Goal: Transaction & Acquisition: Download file/media

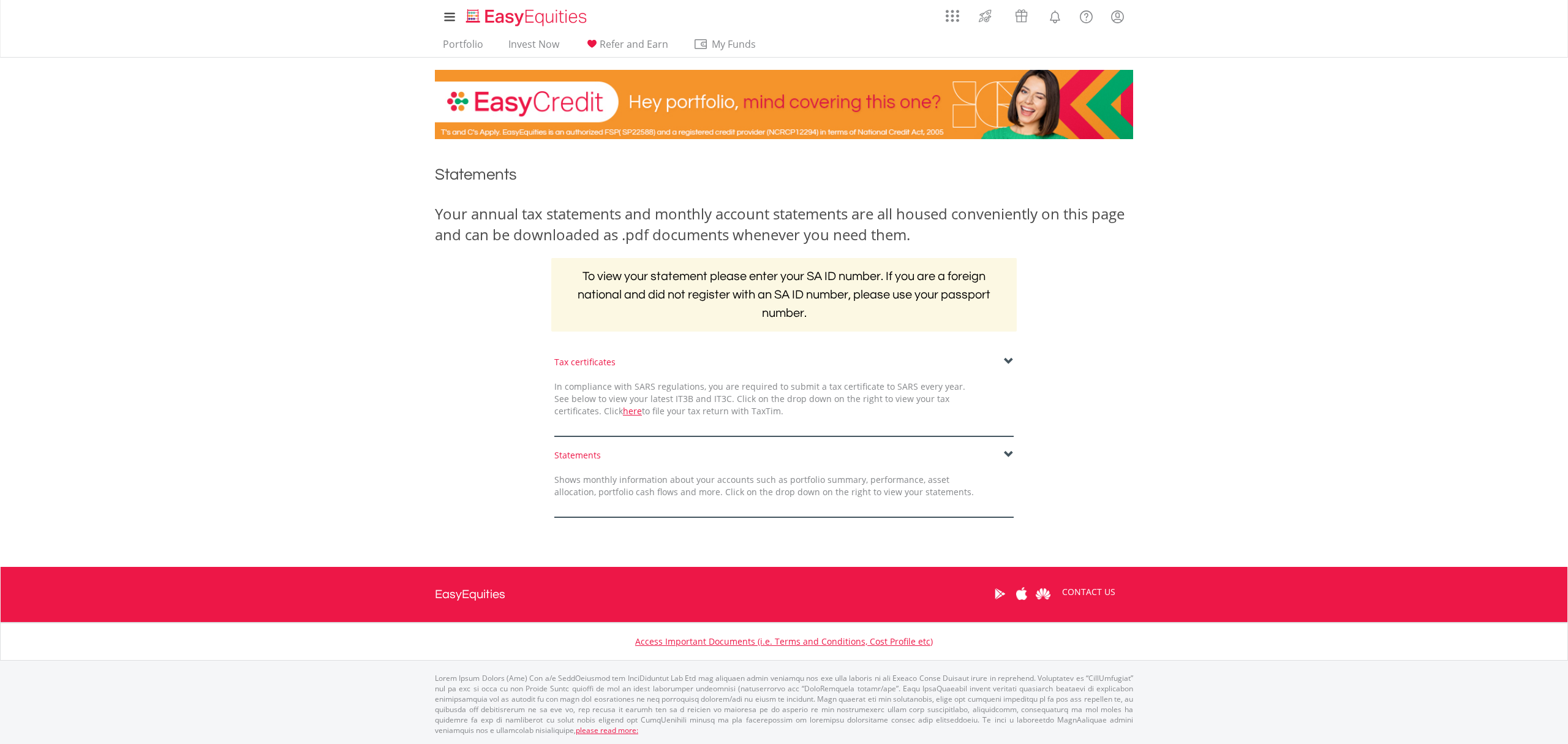
click at [1007, 359] on span at bounding box center [1008, 361] width 9 height 9
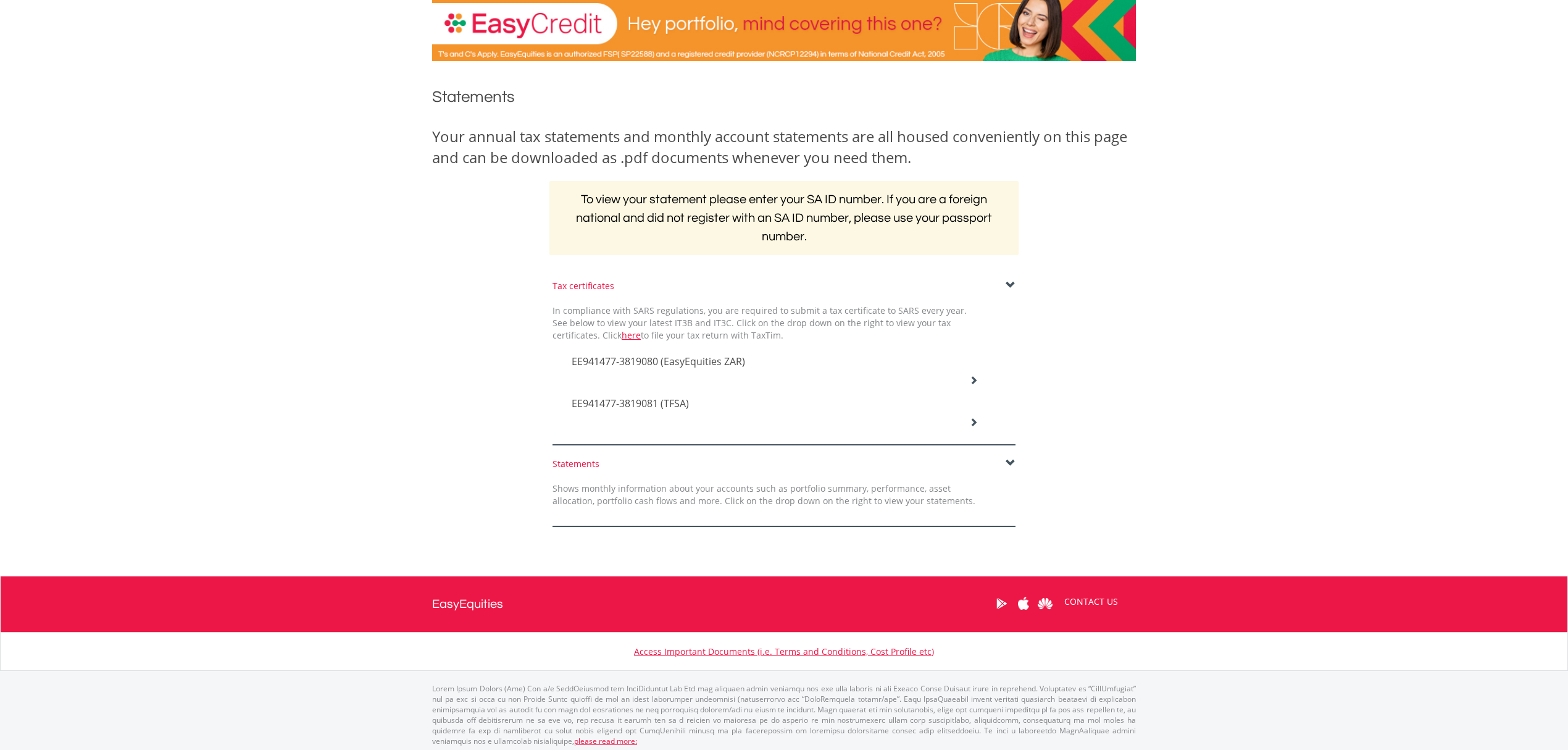
scroll to position [83, 0]
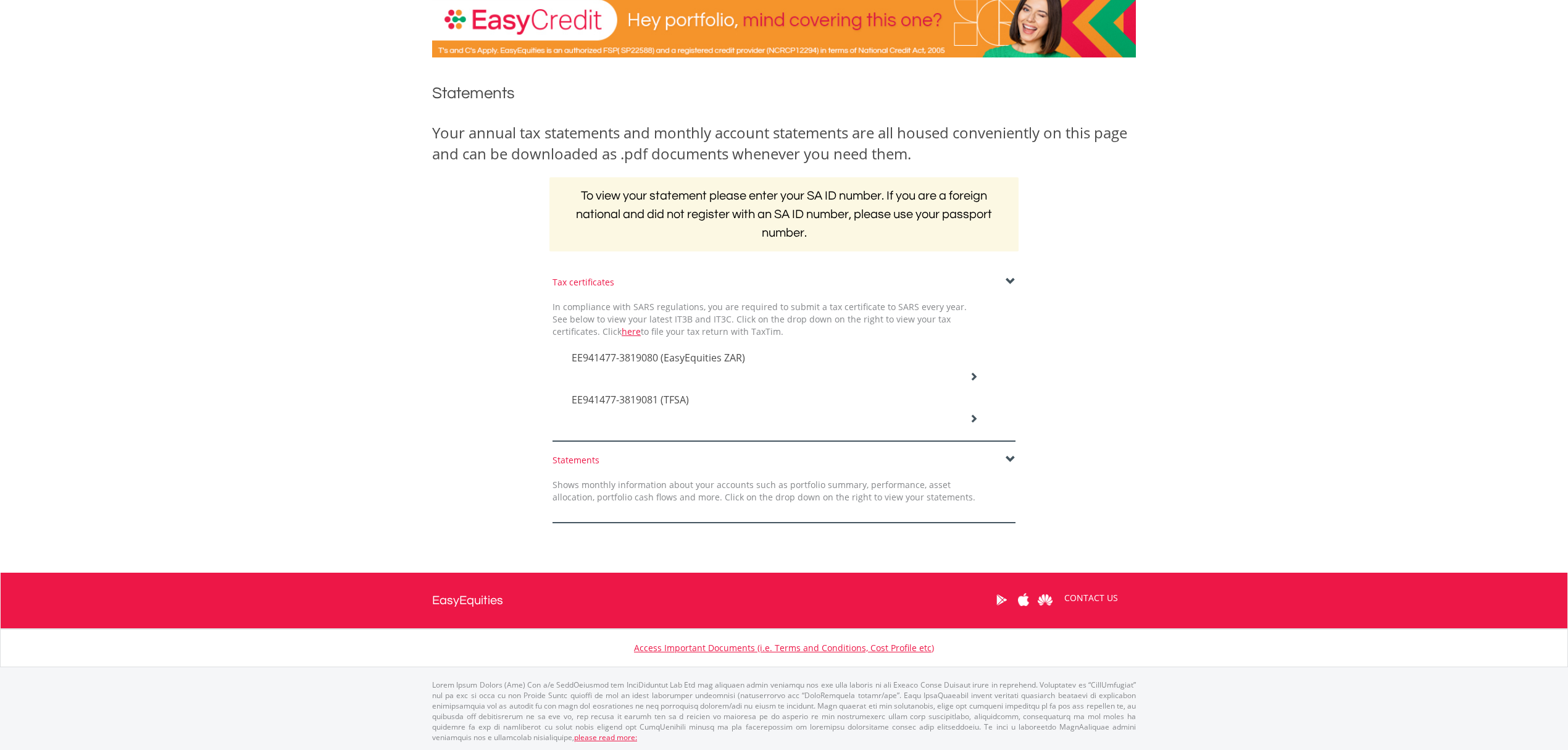
click at [665, 356] on span "EE941477-3819080 (EasyEquities ZAR)" at bounding box center [658, 358] width 173 height 13
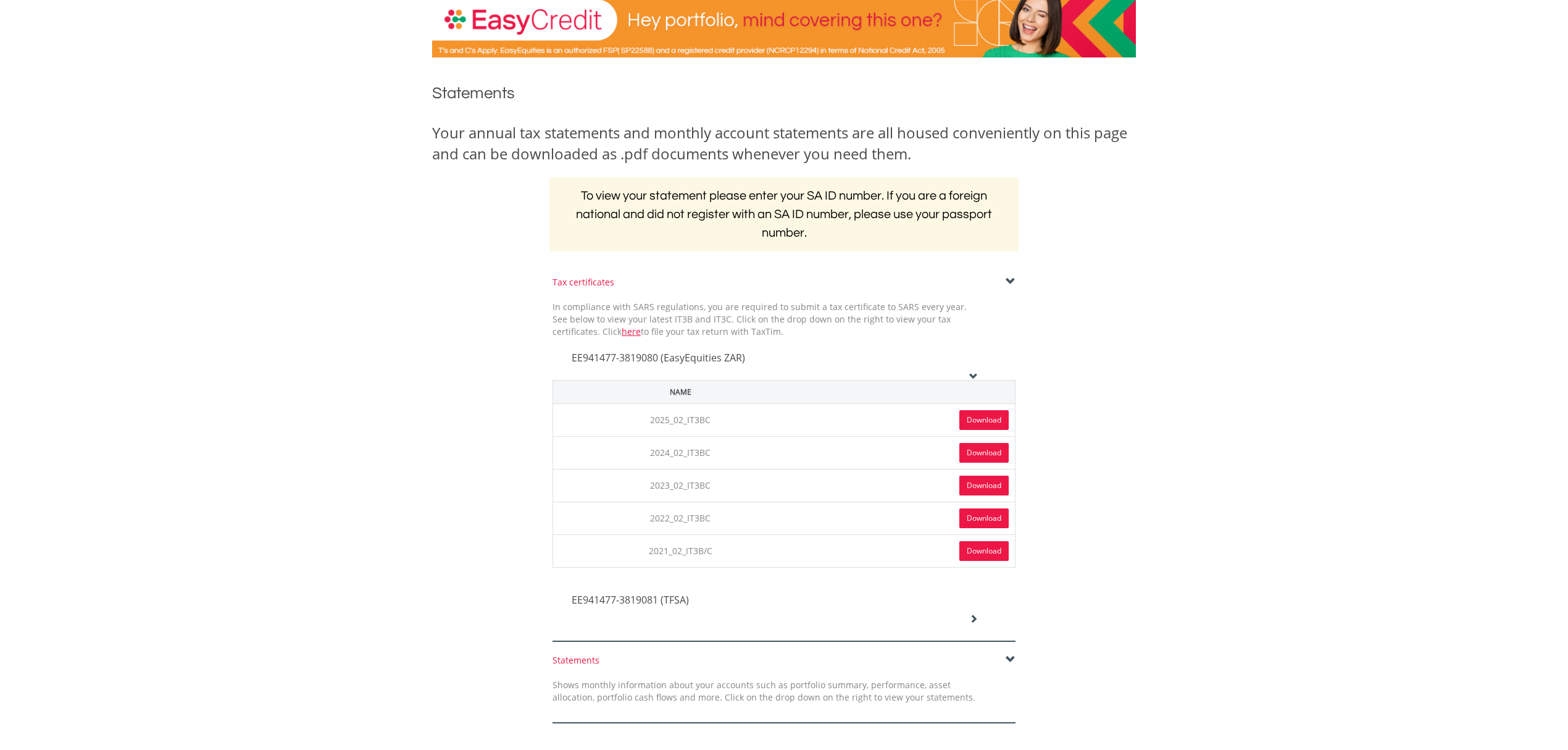
click at [990, 419] on link "Download" at bounding box center [984, 420] width 49 height 20
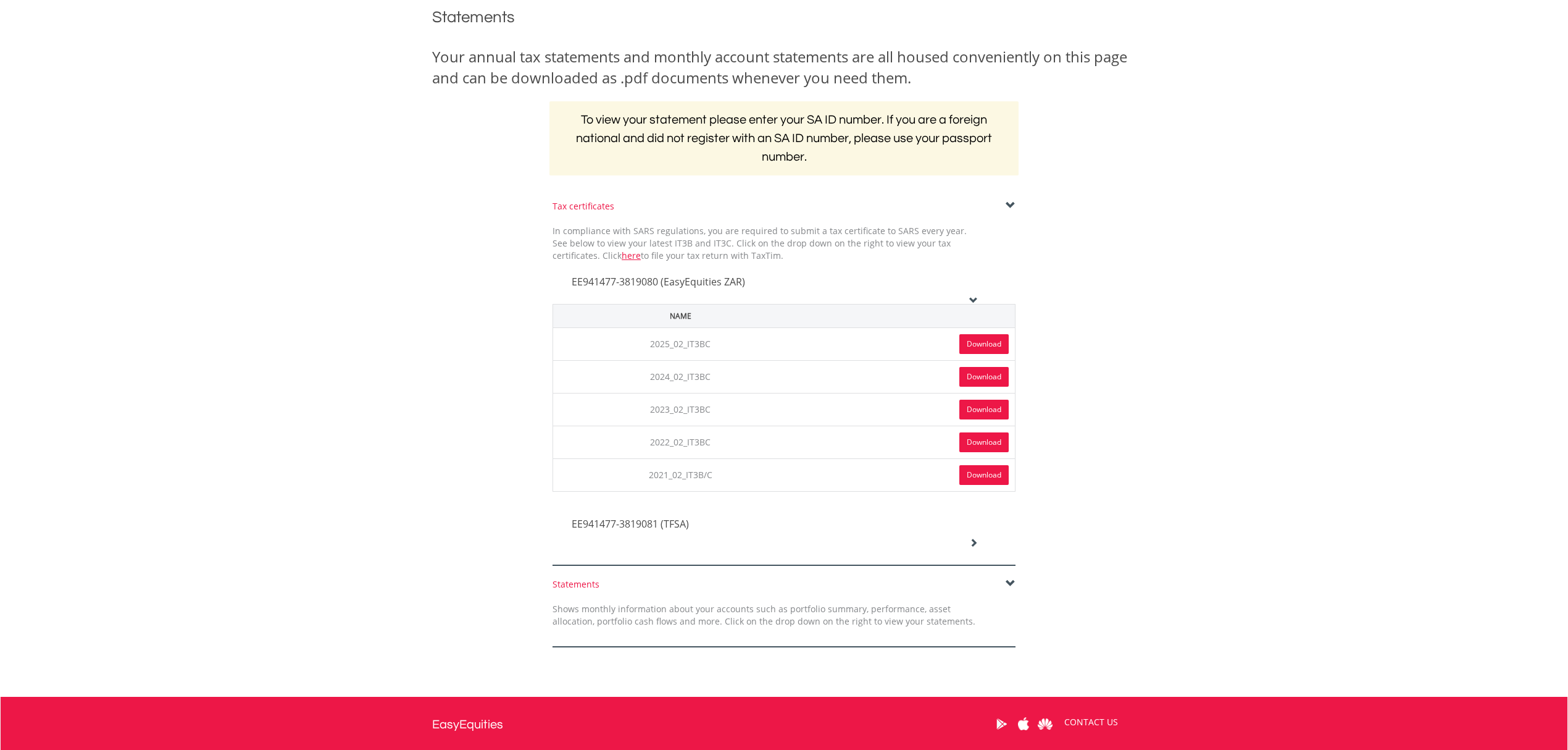
scroll to position [280, 0]
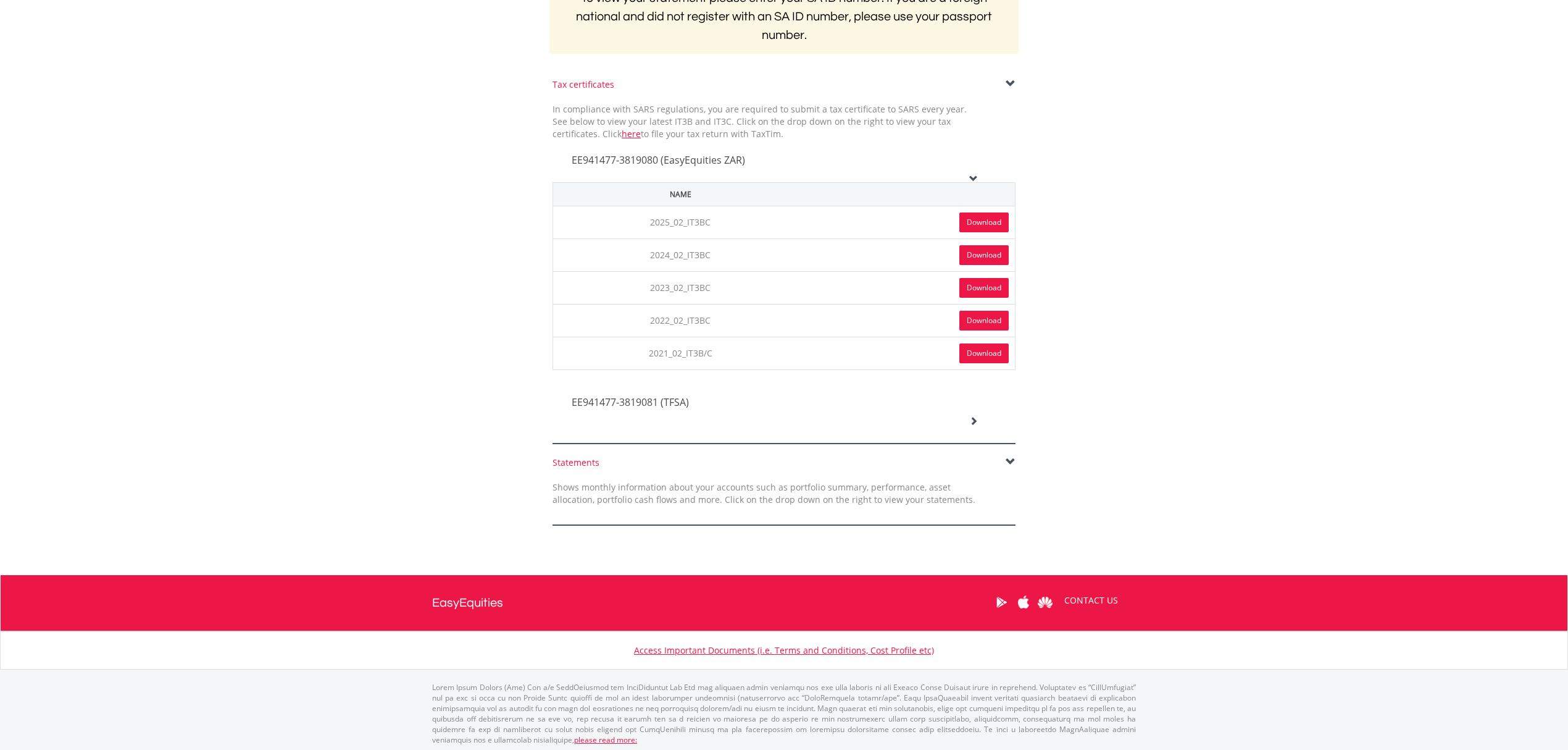
click at [972, 421] on icon at bounding box center [973, 420] width 9 height 9
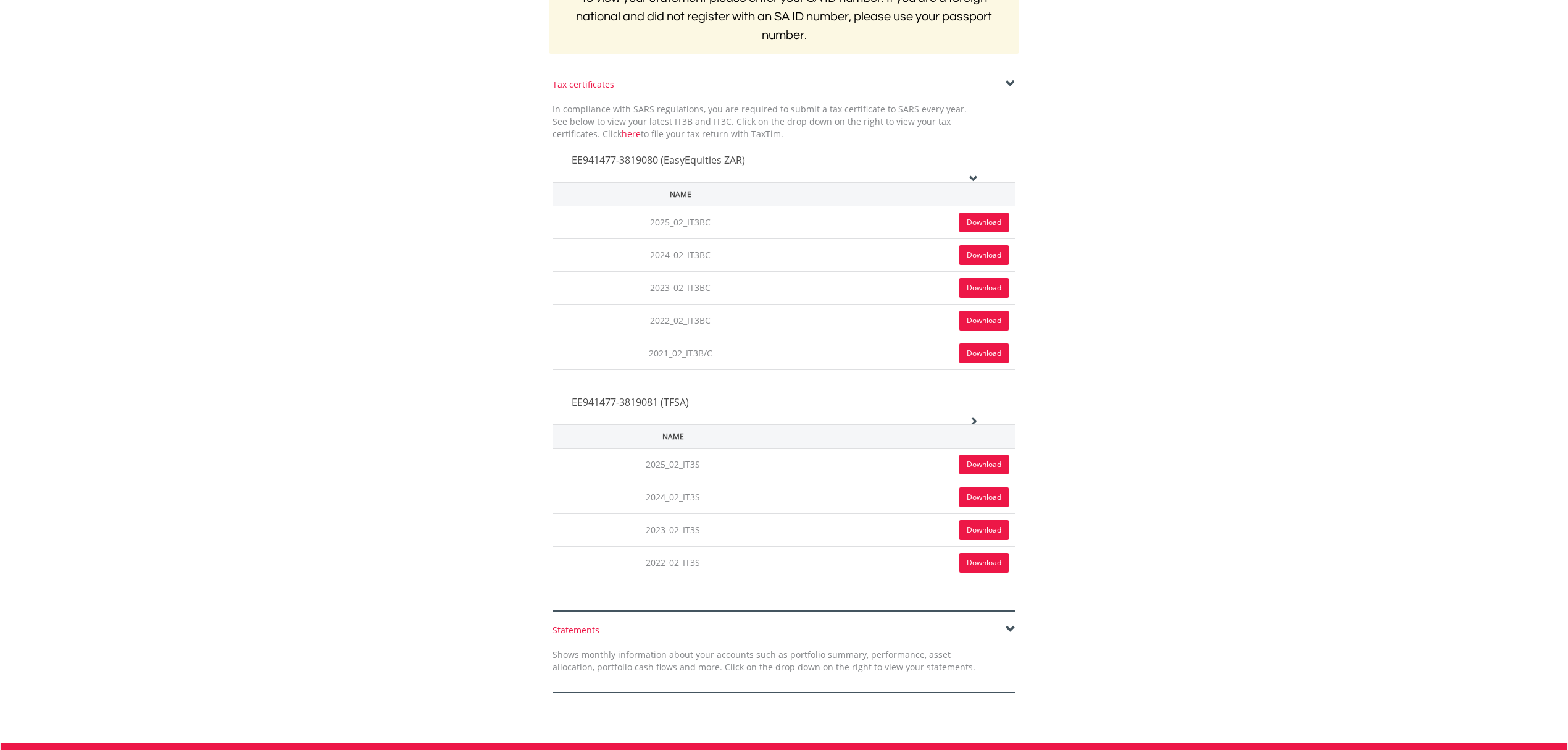
click at [974, 463] on link "Download" at bounding box center [984, 464] width 49 height 20
click at [1154, 386] on body "My Investments Invest Now New Listings Sell My Recurring Investments Pending Or…" at bounding box center [784, 325] width 1568 height 1212
click at [986, 455] on link "Download" at bounding box center [984, 464] width 49 height 20
click at [987, 221] on link "Download" at bounding box center [984, 222] width 49 height 20
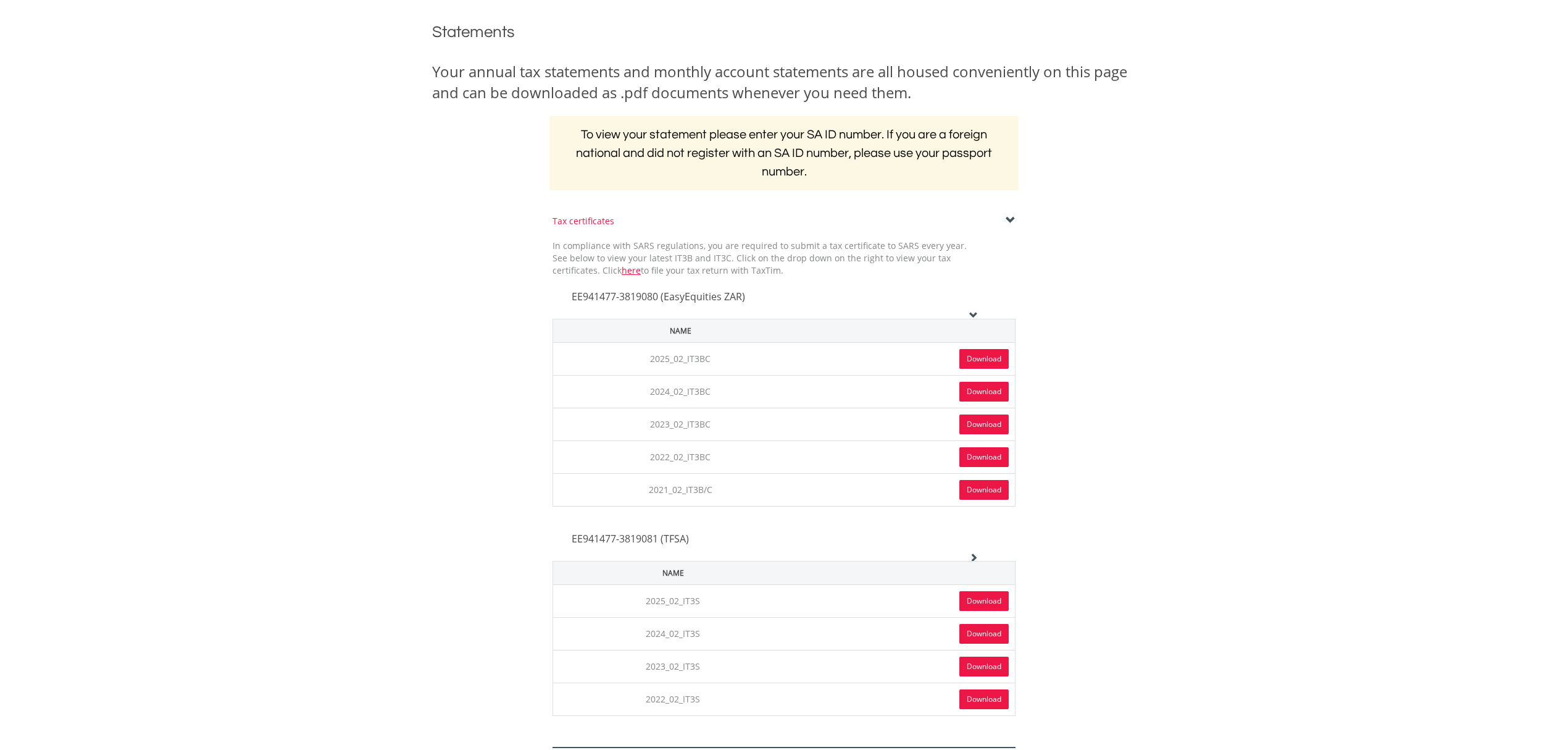
scroll to position [0, 0]
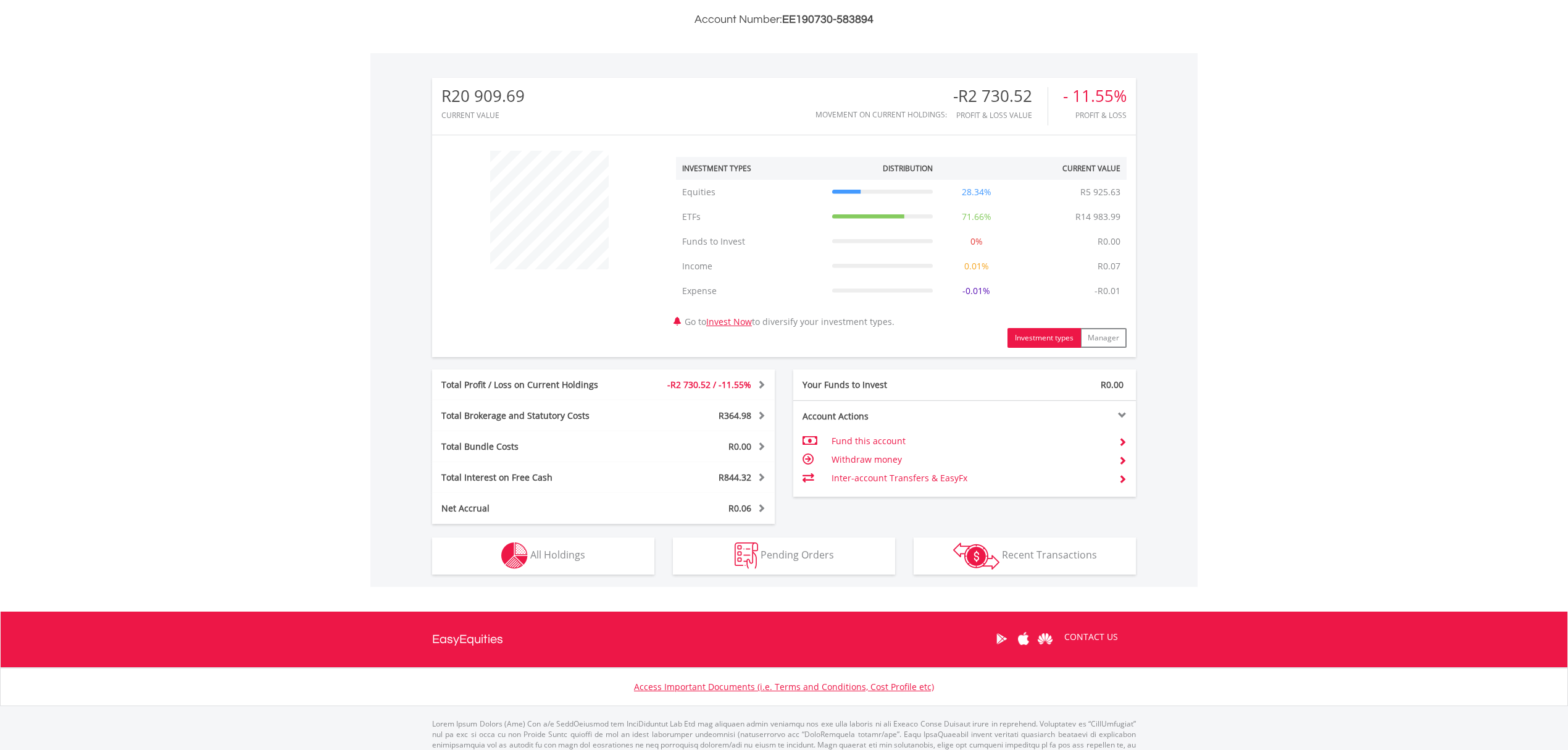
scroll to position [369, 0]
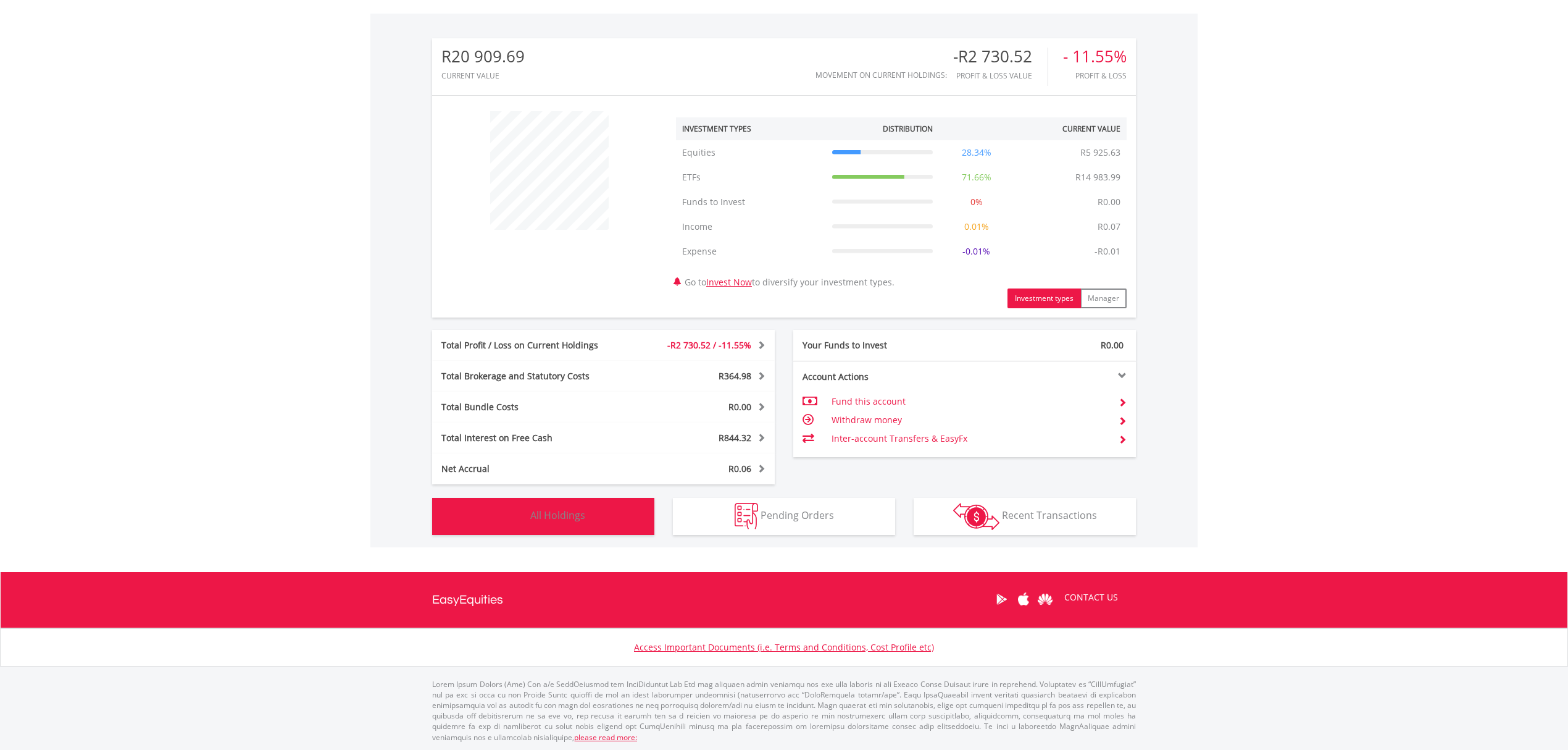
click at [568, 515] on span "All Holdings" at bounding box center [558, 515] width 55 height 13
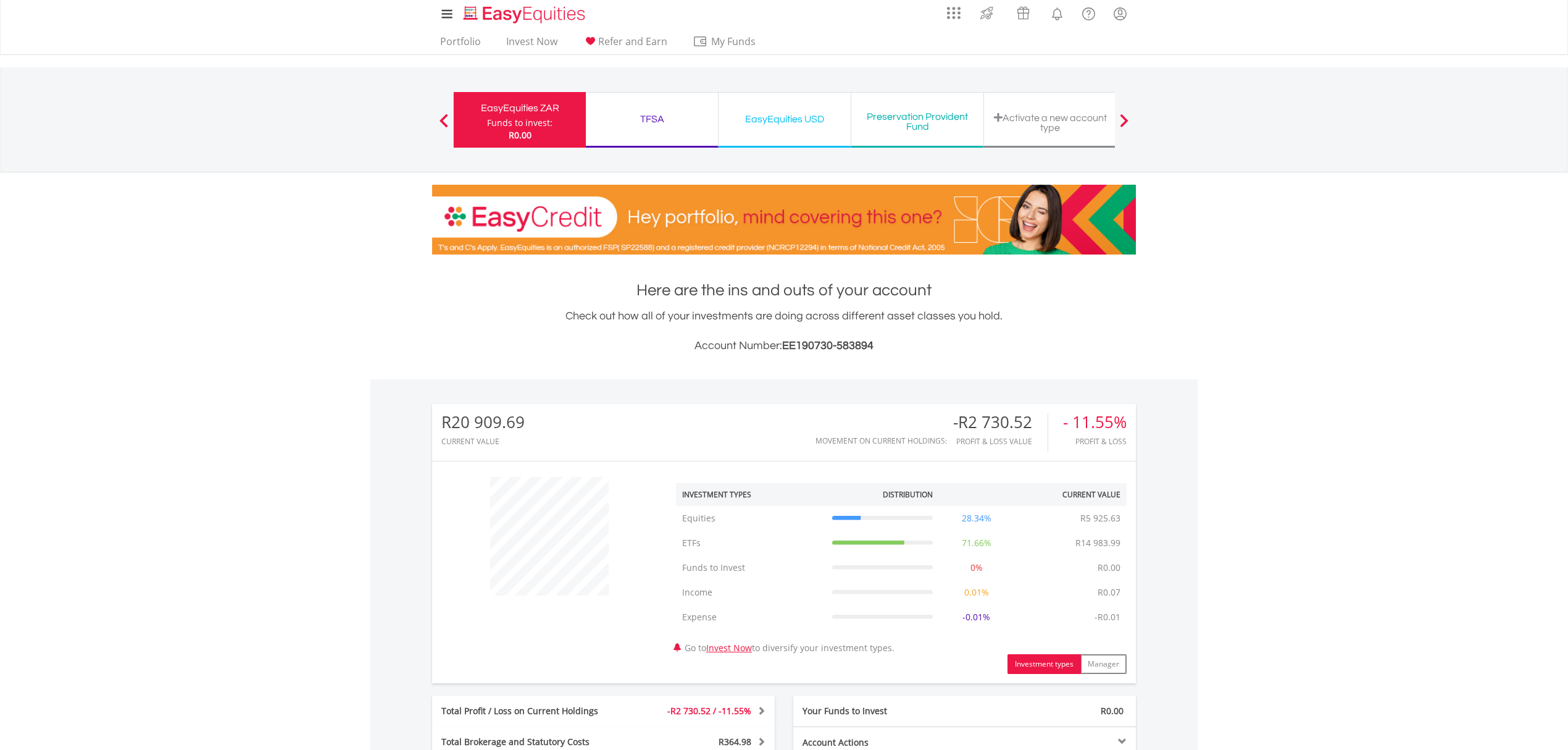
scroll to position [0, 0]
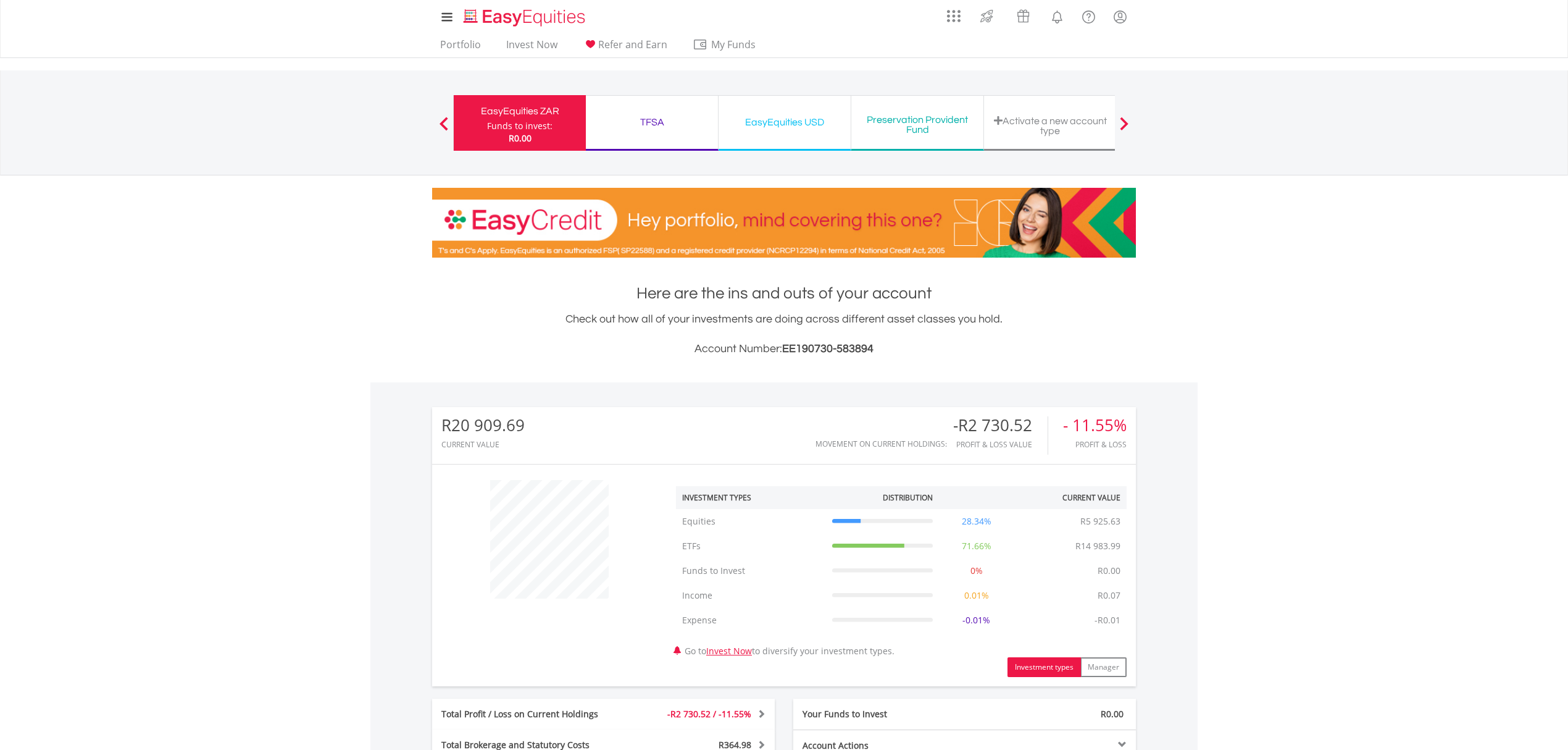
click at [657, 124] on div "TFSA" at bounding box center [652, 122] width 117 height 17
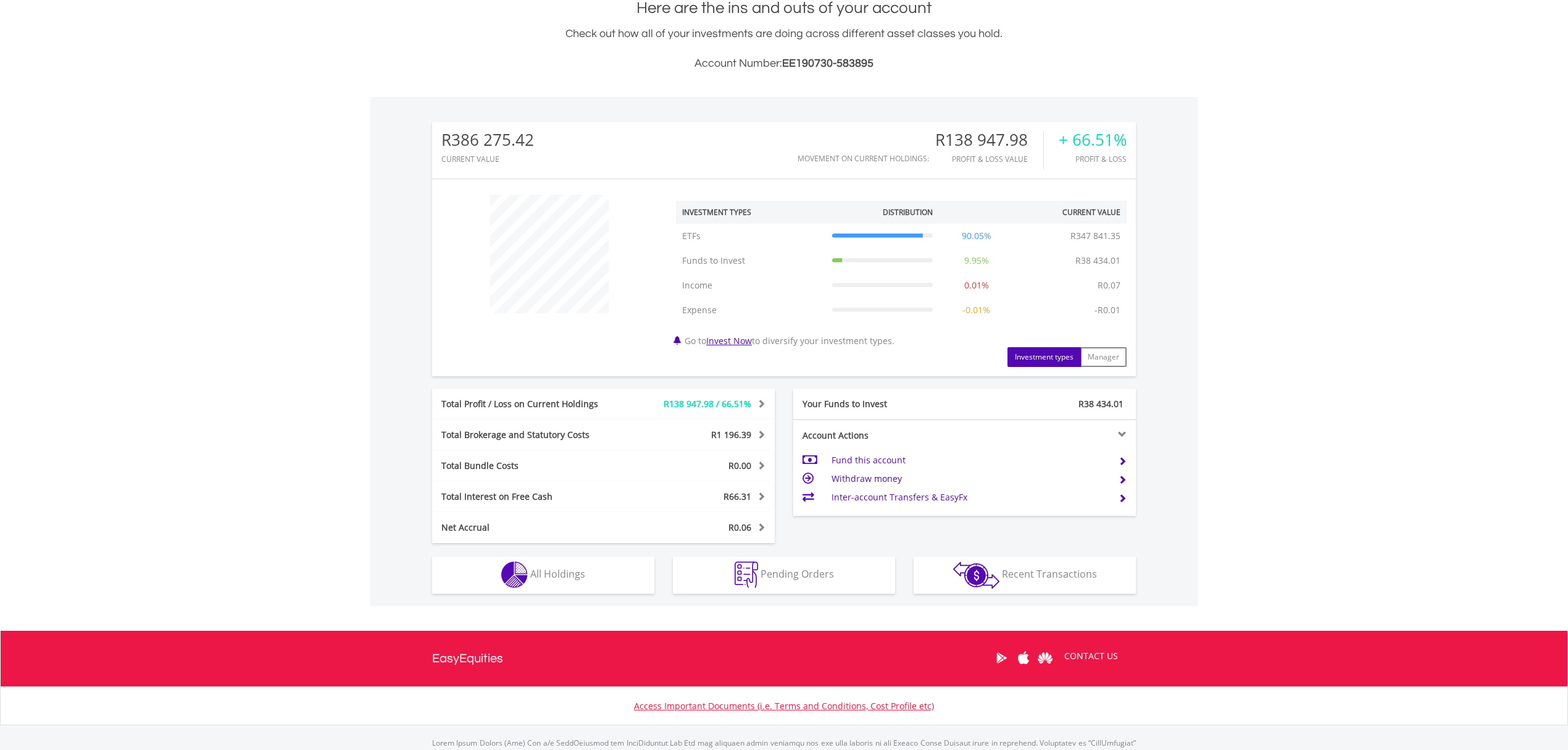
scroll to position [344, 0]
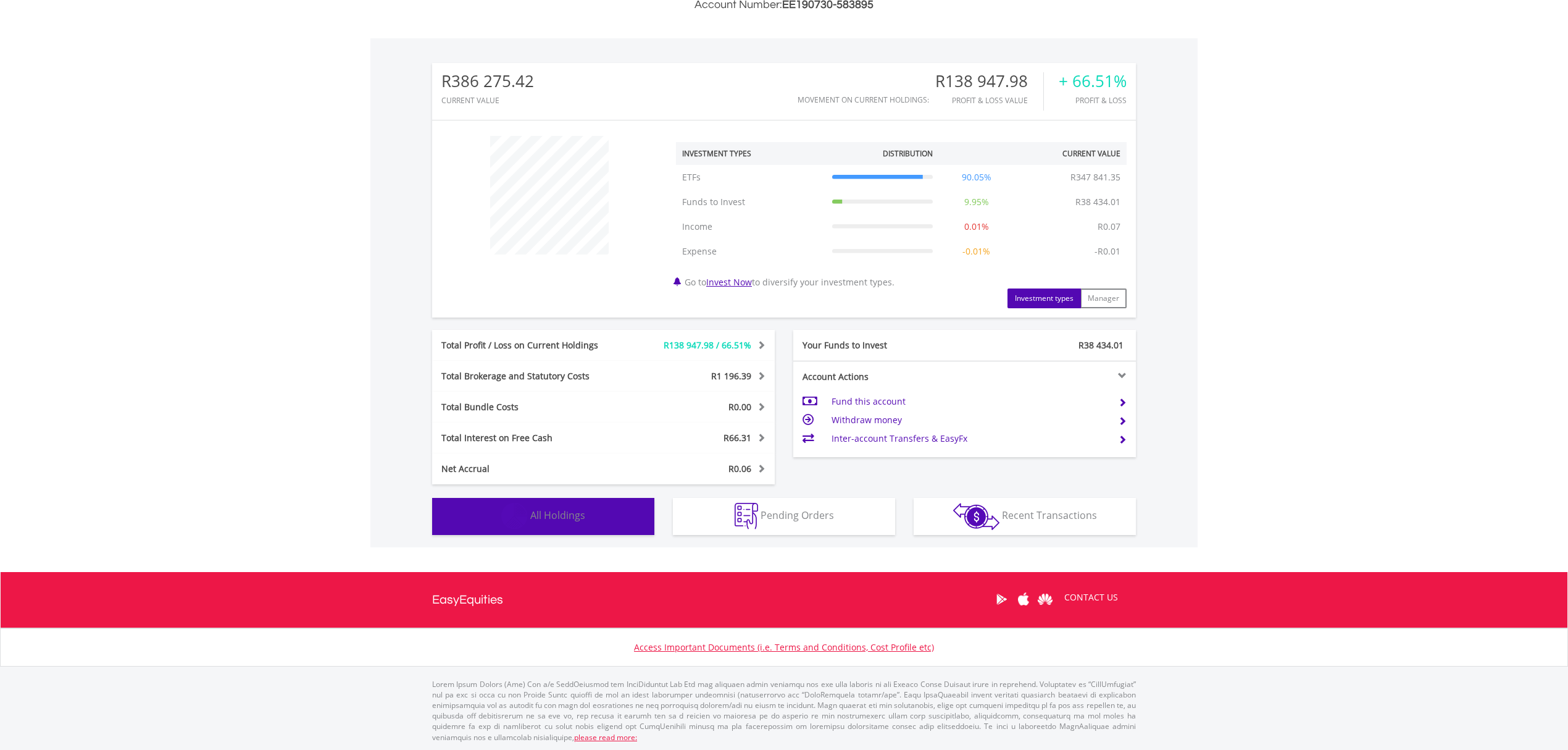
click at [547, 519] on span "All Holdings" at bounding box center [558, 515] width 55 height 13
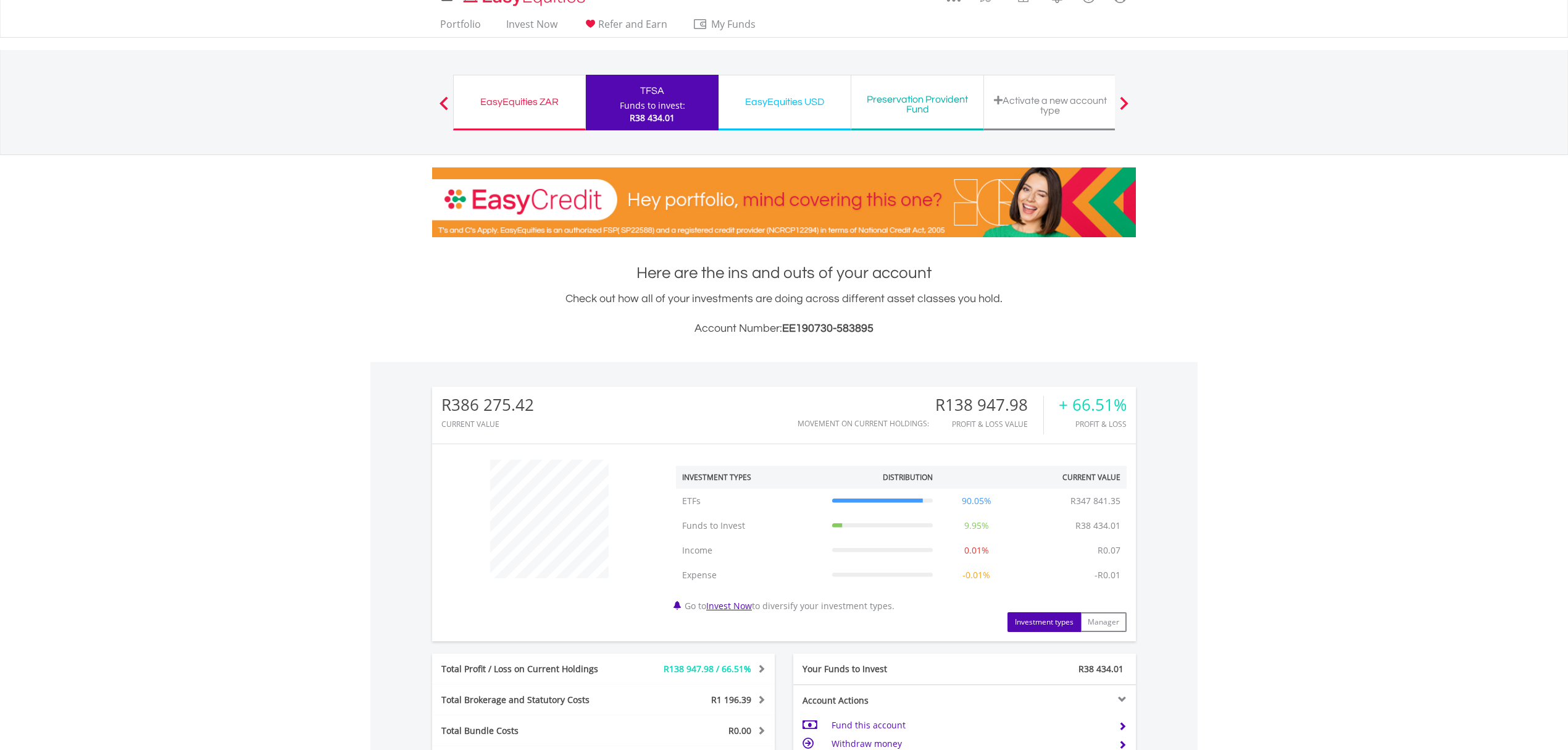
scroll to position [0, 0]
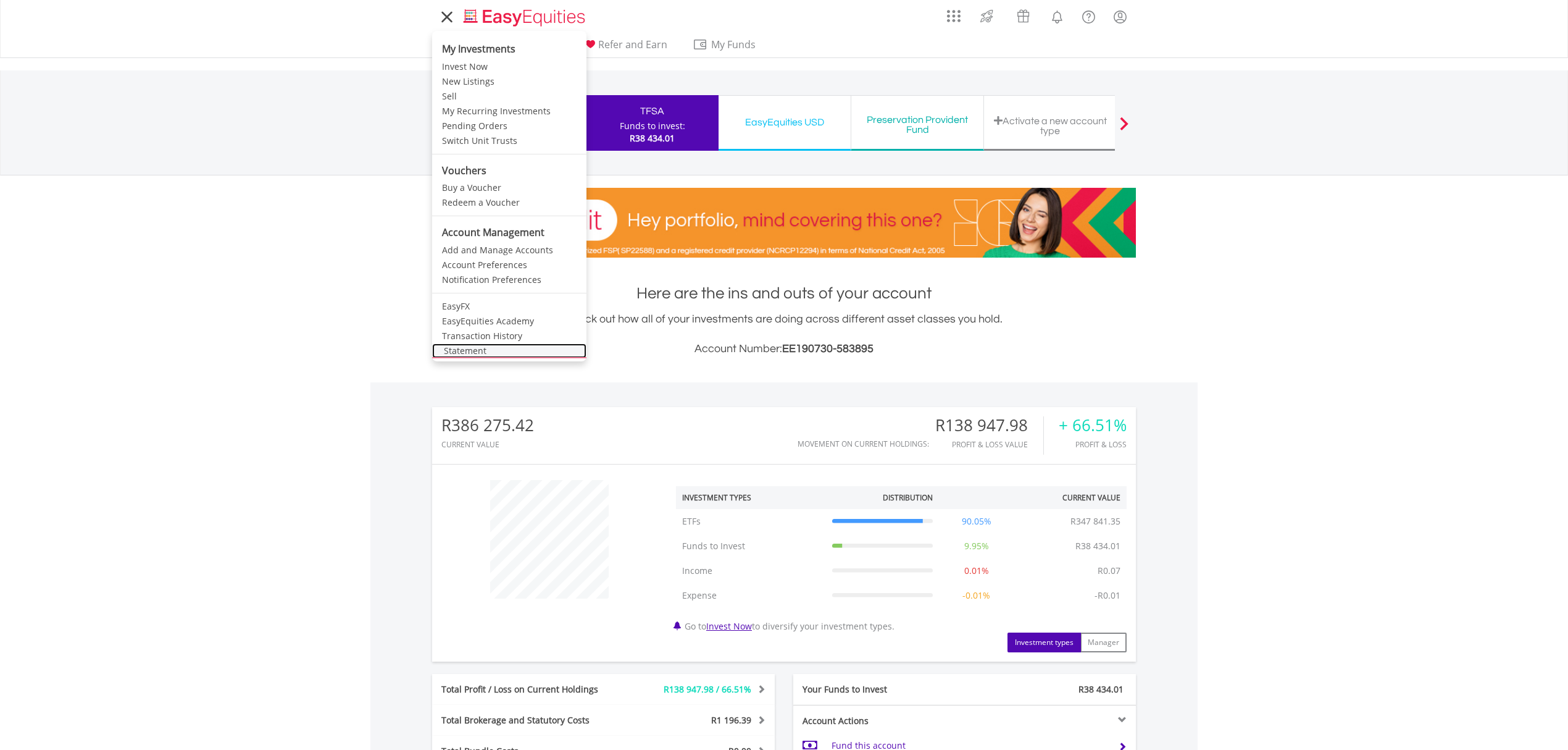
click at [479, 347] on link "Statement" at bounding box center [508, 351] width 154 height 15
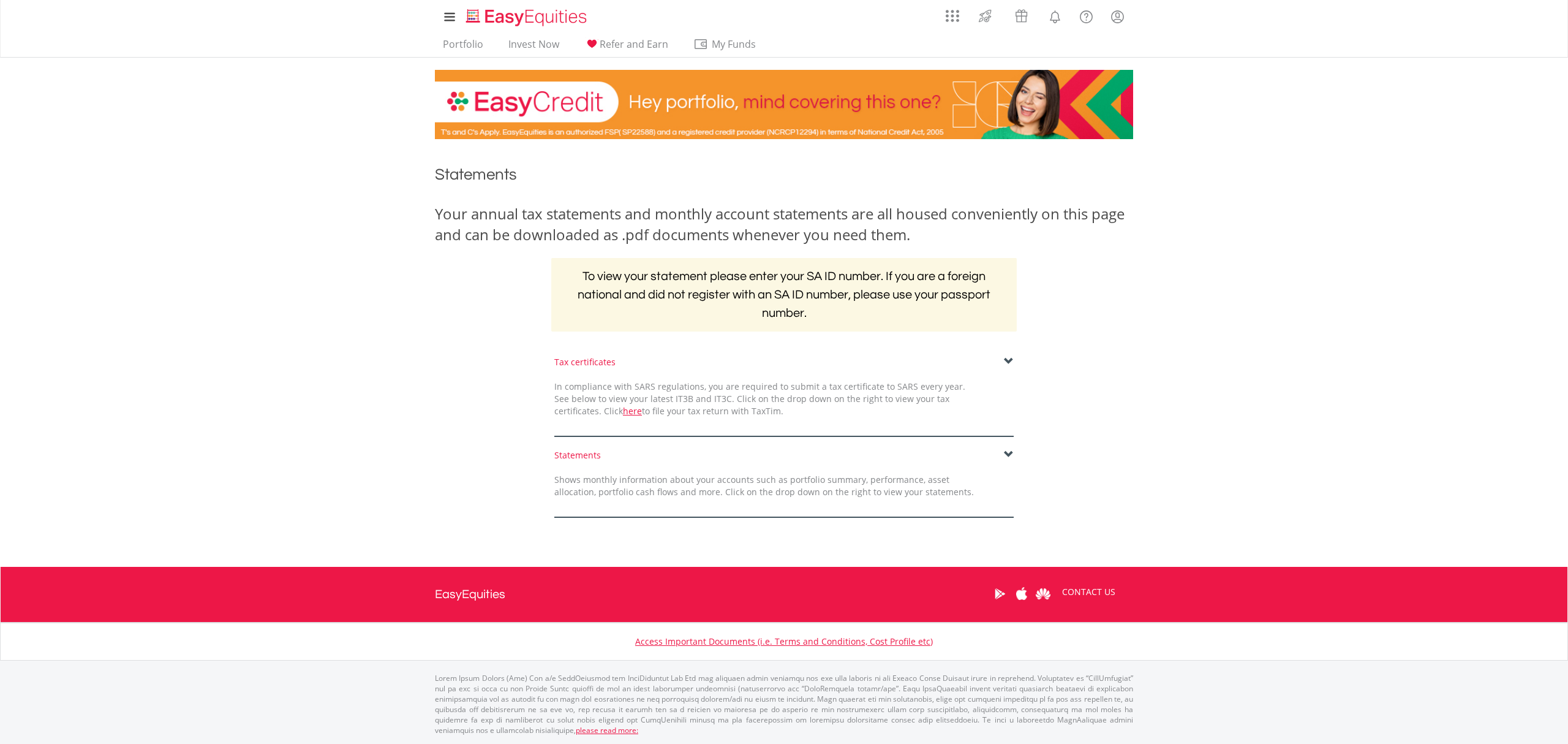
click at [1004, 360] on span at bounding box center [1008, 361] width 9 height 9
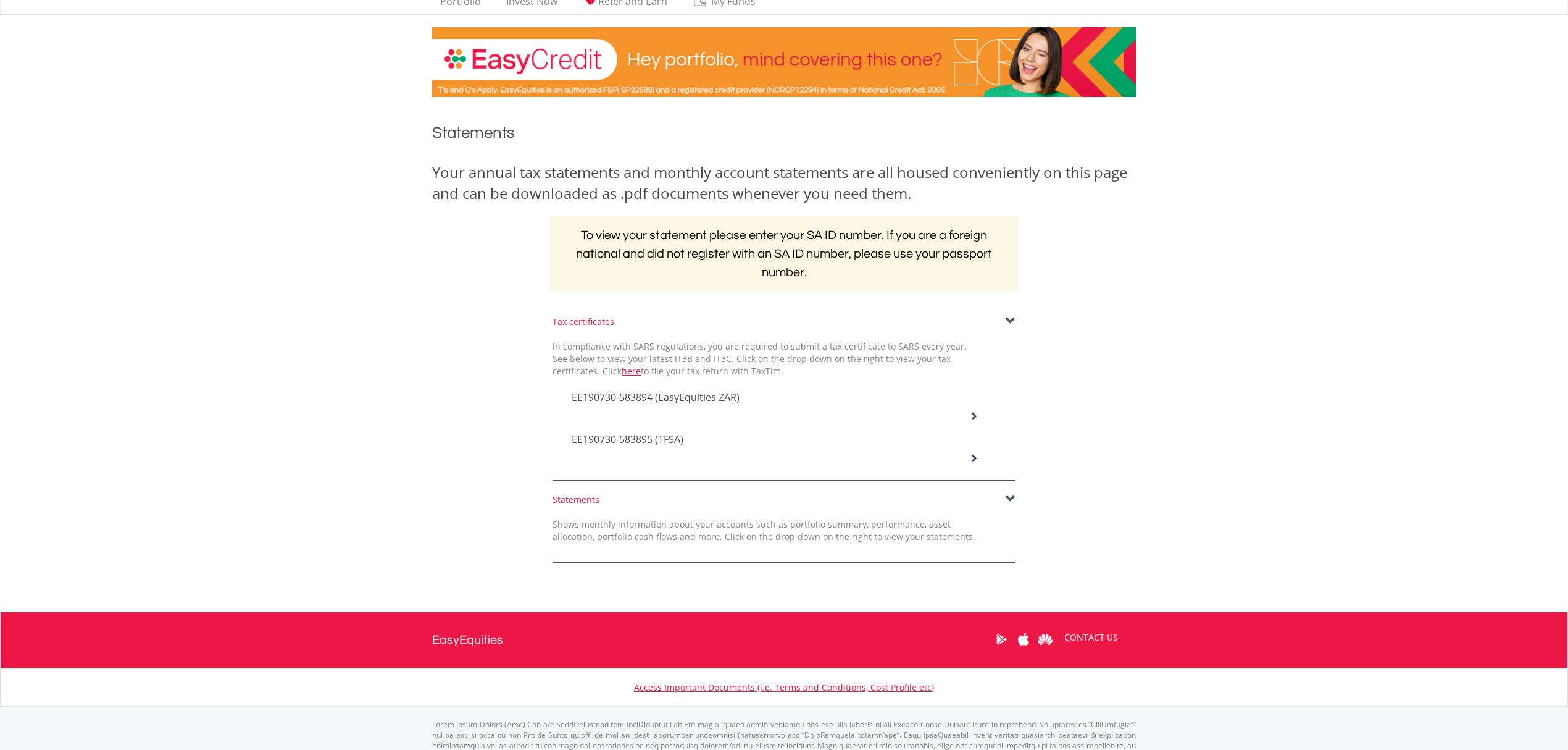
scroll to position [83, 0]
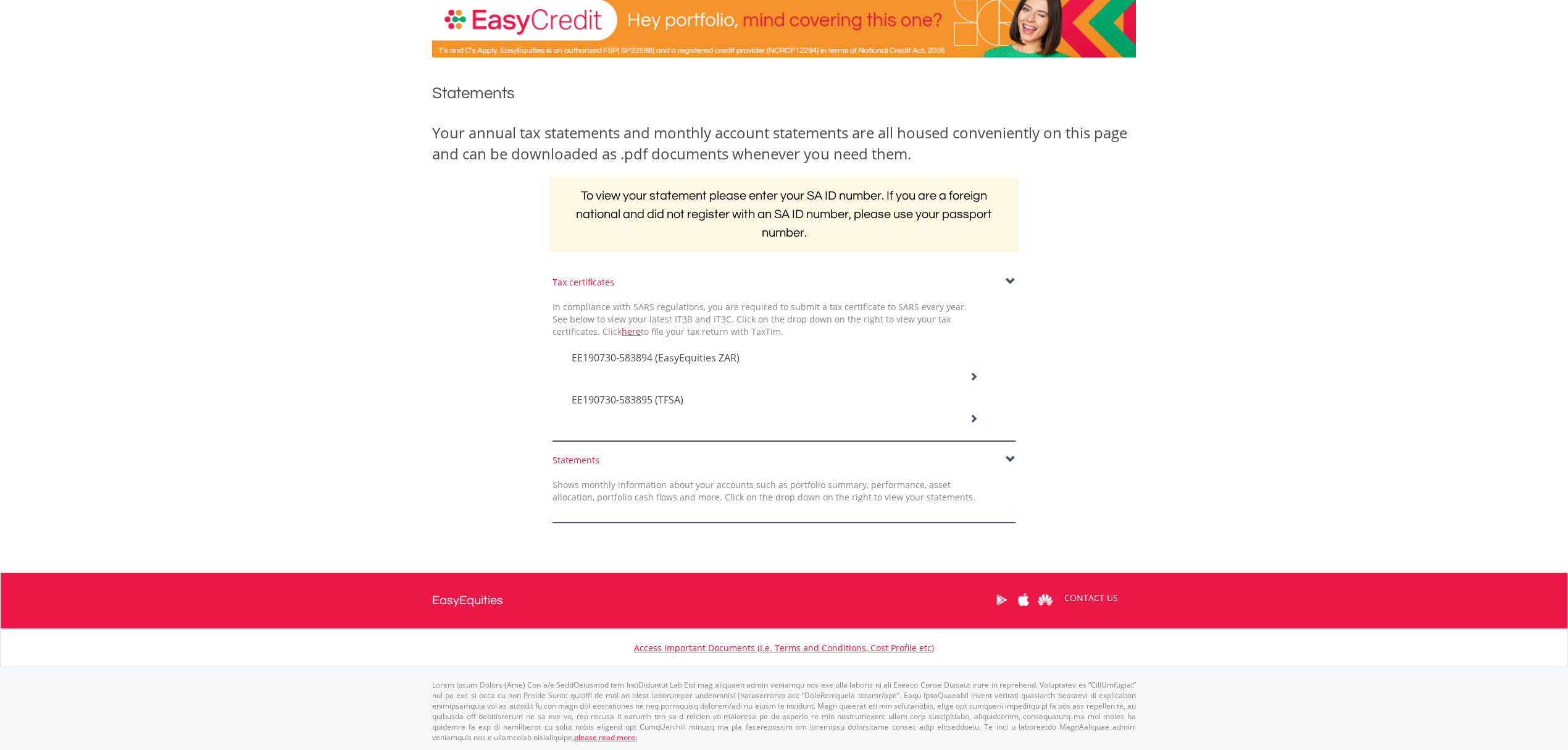
click at [973, 380] on div "EE190730-583895 (TFSA)" at bounding box center [774, 401] width 424 height 42
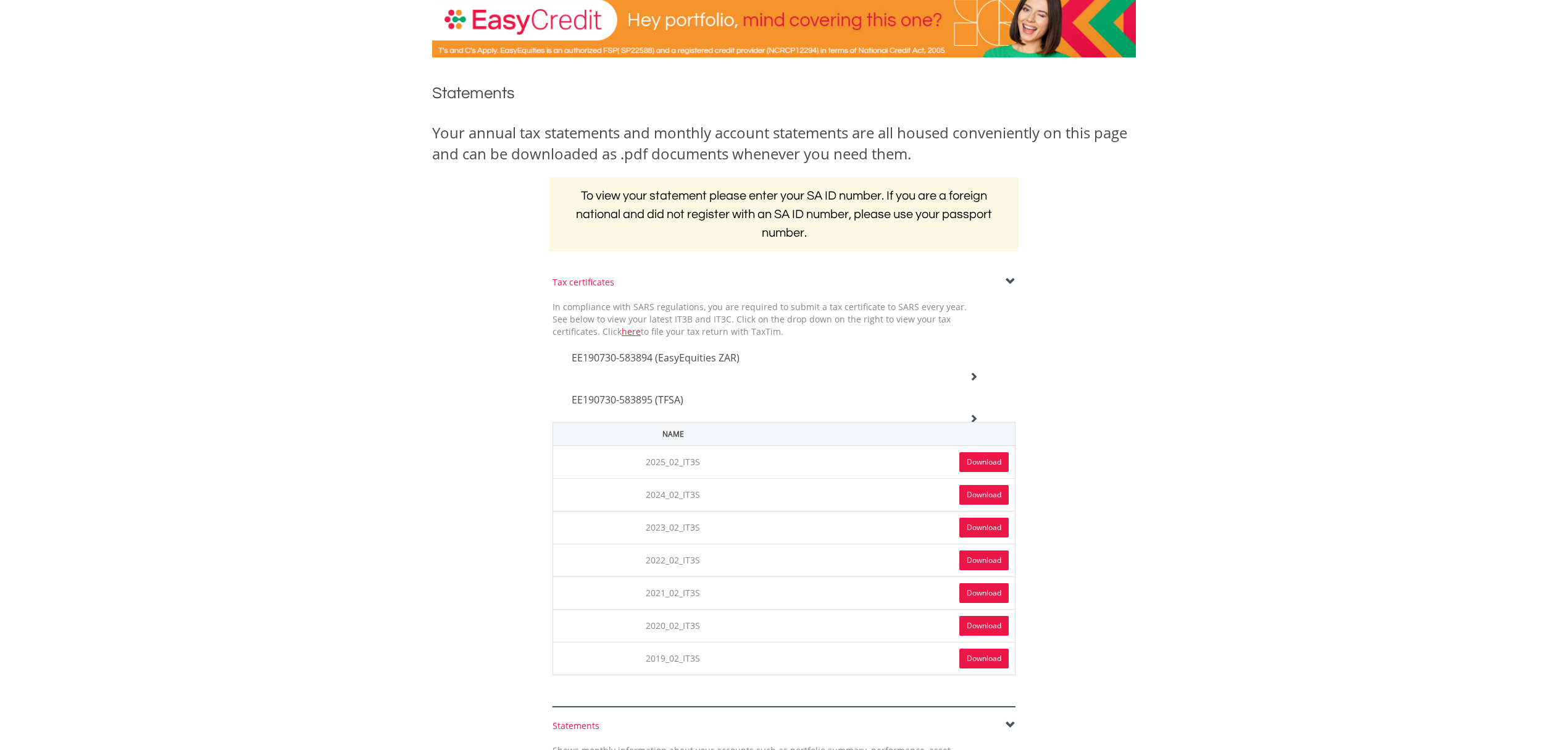
scroll to position [166, 0]
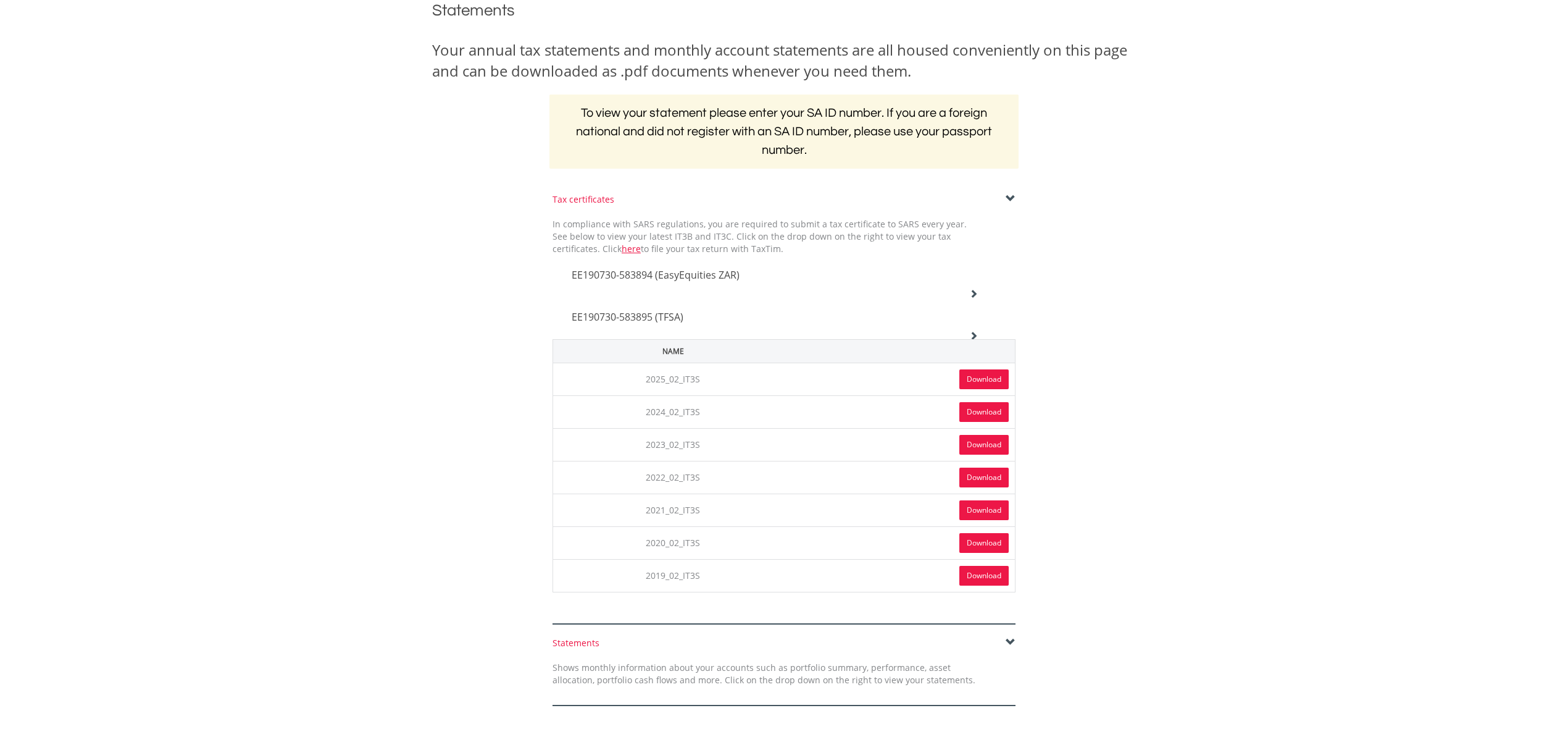
click at [975, 381] on link "Download" at bounding box center [984, 378] width 49 height 20
click at [975, 334] on icon at bounding box center [973, 335] width 9 height 9
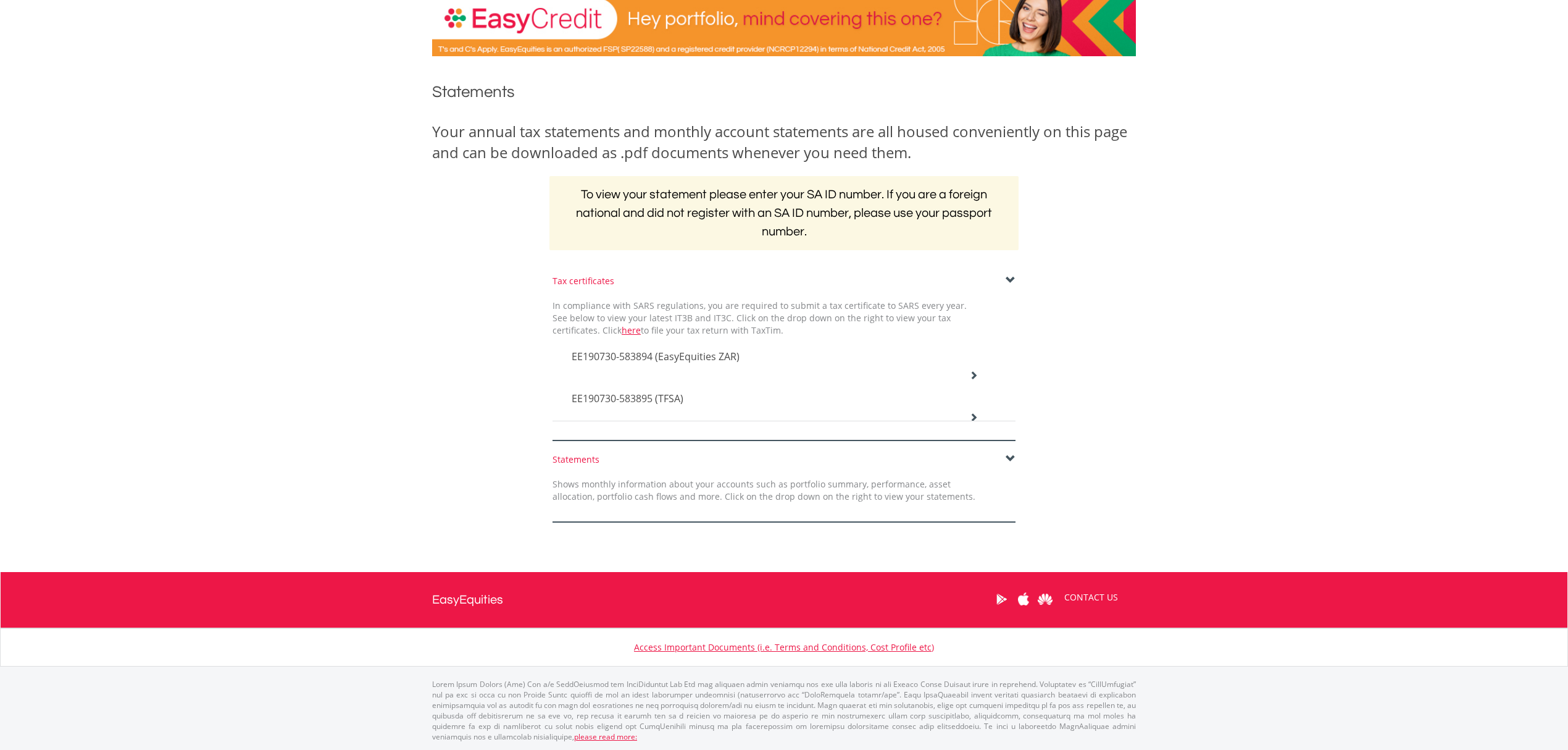
scroll to position [83, 0]
click at [973, 372] on icon at bounding box center [973, 375] width 9 height 9
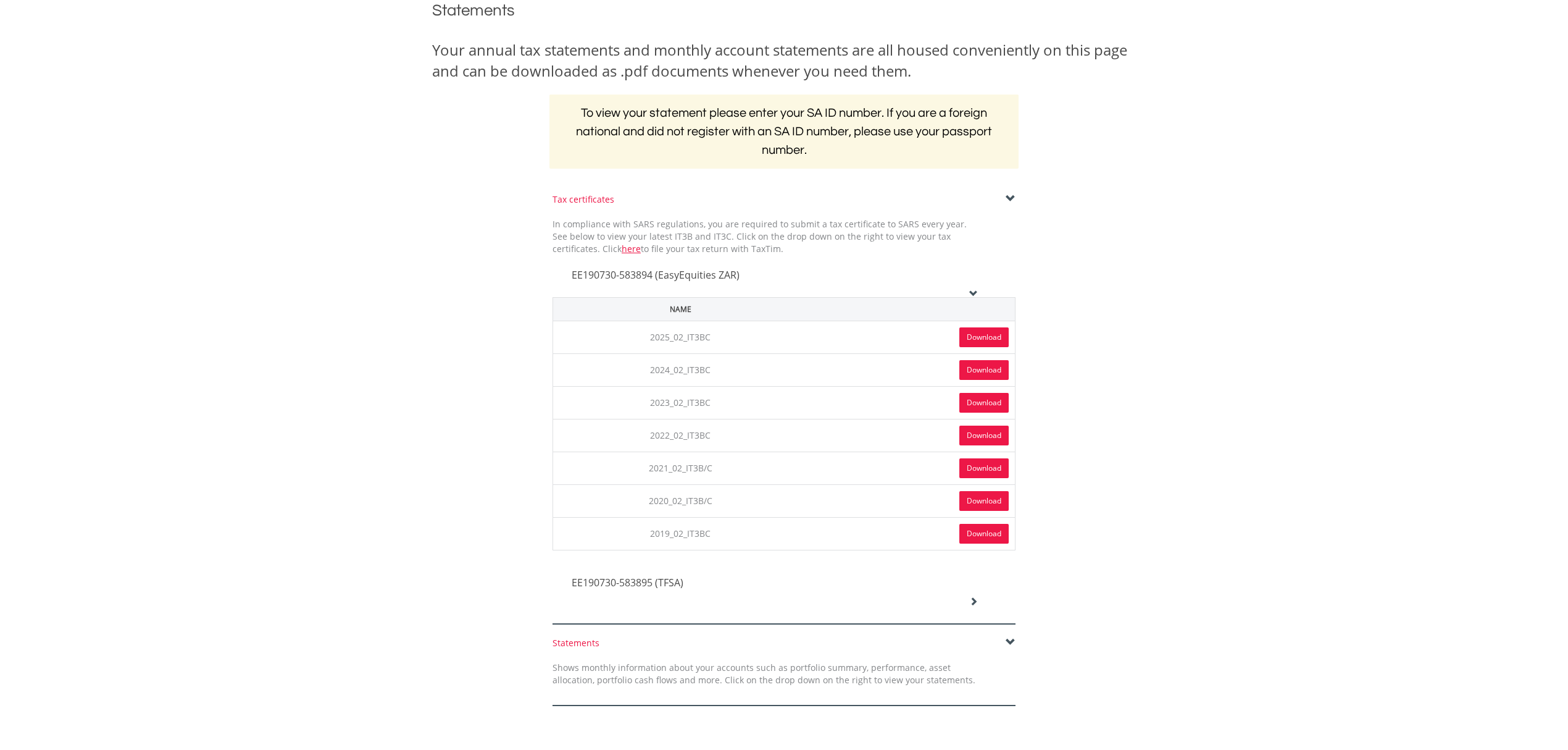
click at [971, 340] on link "Download" at bounding box center [984, 337] width 49 height 20
